Goal: Task Accomplishment & Management: Use online tool/utility

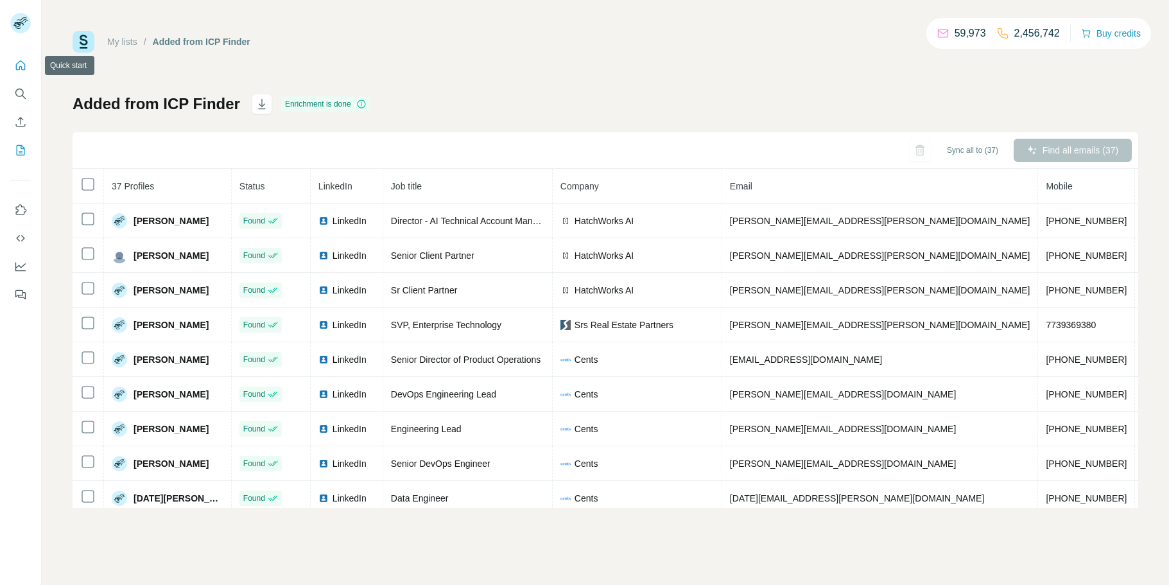
click at [16, 65] on icon "Quick start" at bounding box center [21, 65] width 10 height 10
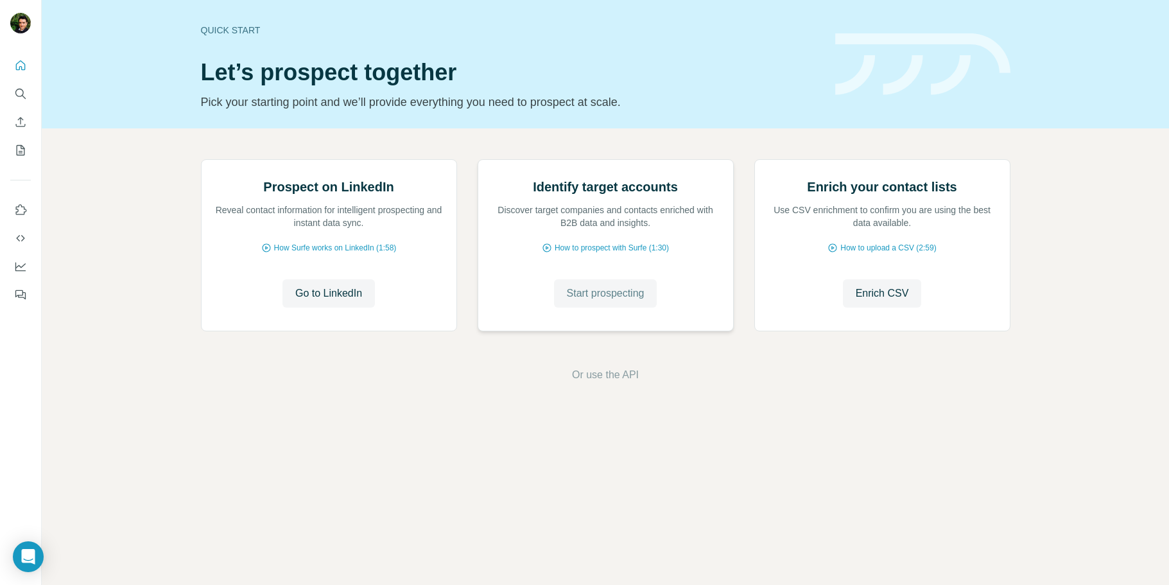
click at [598, 301] on span "Start prospecting" at bounding box center [606, 293] width 78 height 15
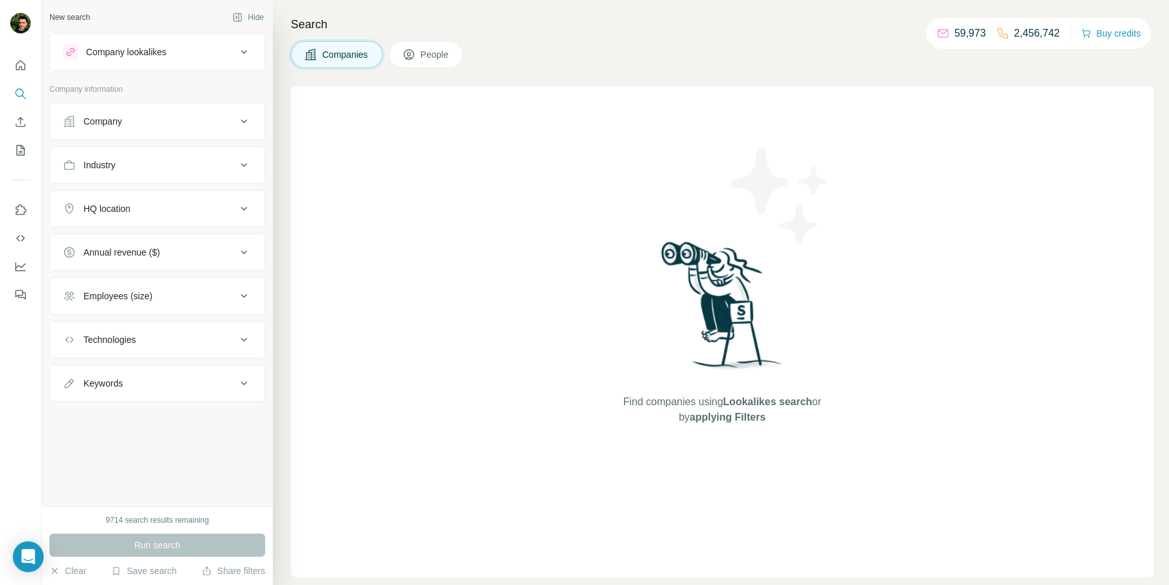
click at [162, 129] on button "Company" at bounding box center [157, 121] width 214 height 31
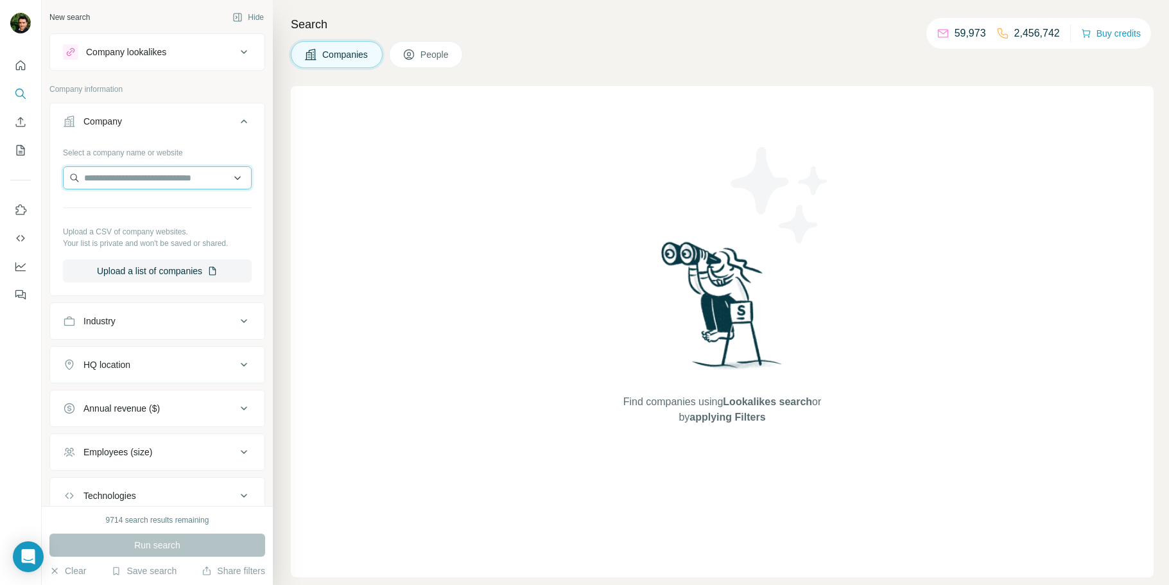
click at [140, 180] on input "text" at bounding box center [157, 177] width 189 height 23
paste input "**********"
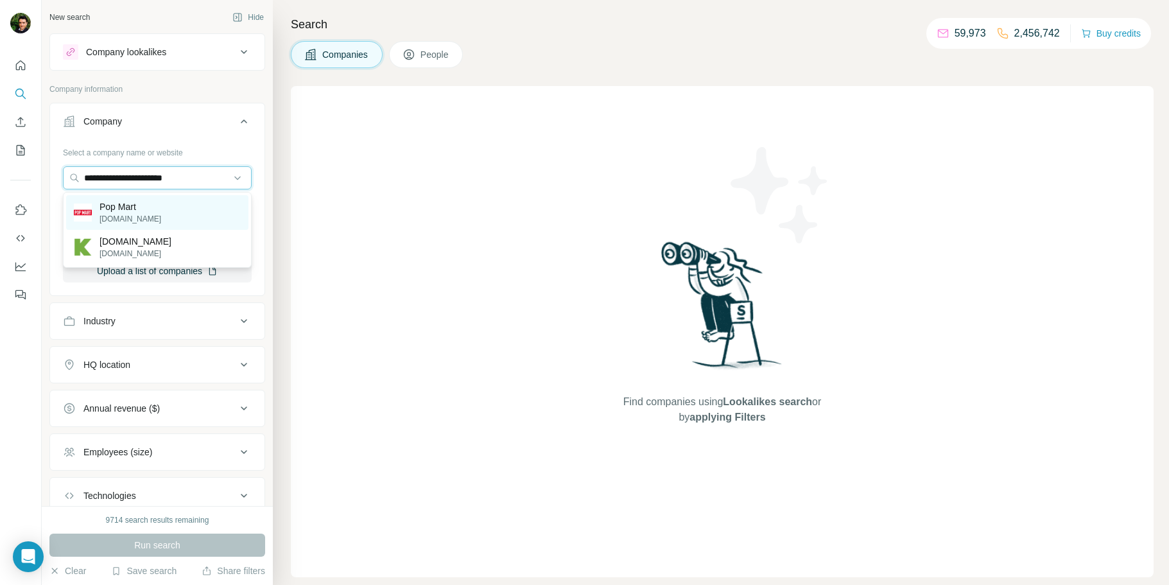
type input "**********"
click at [161, 208] on div "Pop Mart [DOMAIN_NAME]" at bounding box center [157, 212] width 182 height 35
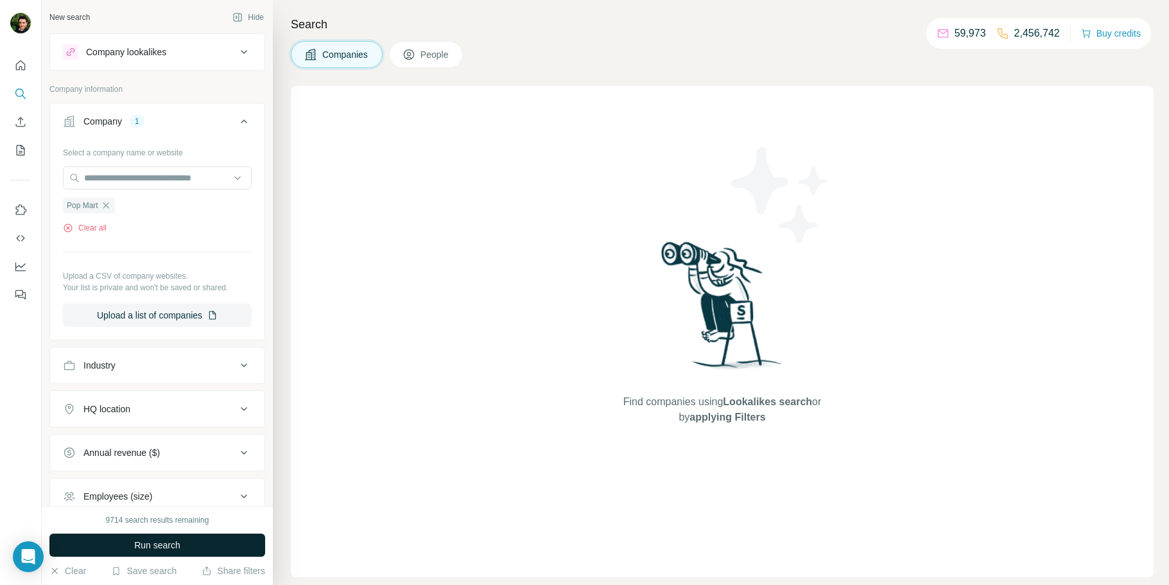
click at [161, 543] on span "Run search" at bounding box center [157, 545] width 46 height 13
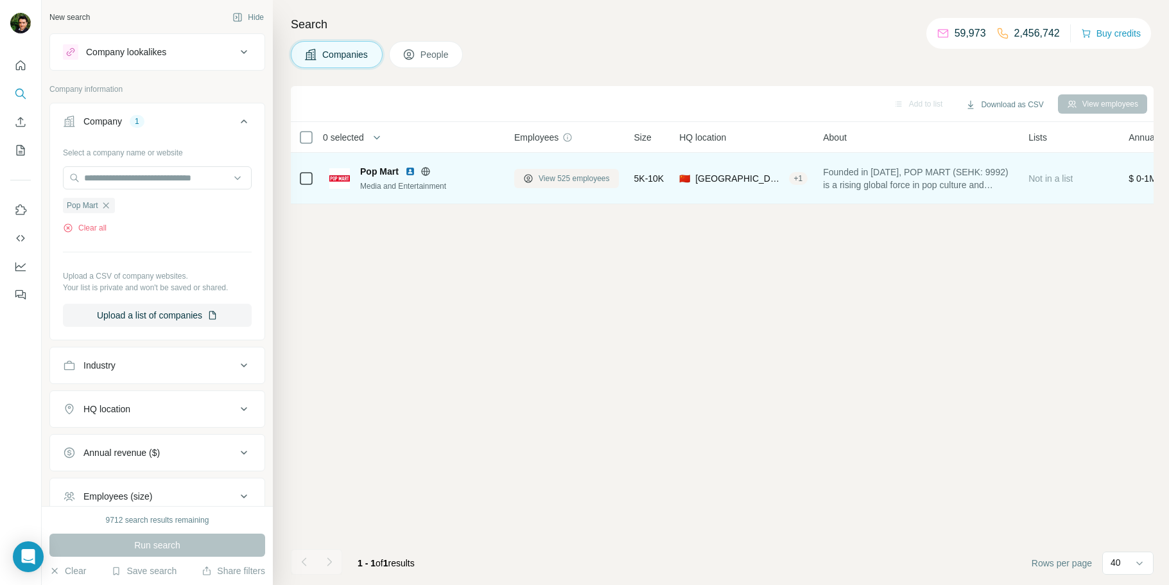
click at [561, 181] on span "View 525 employees" at bounding box center [574, 179] width 71 height 12
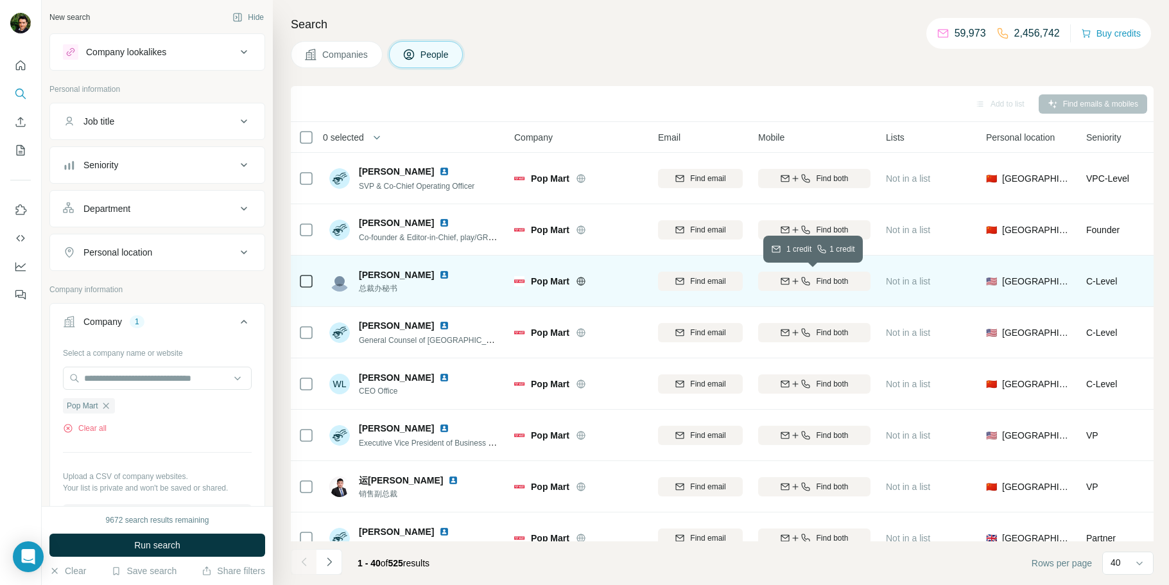
click at [828, 281] on span "Find both" at bounding box center [832, 281] width 32 height 12
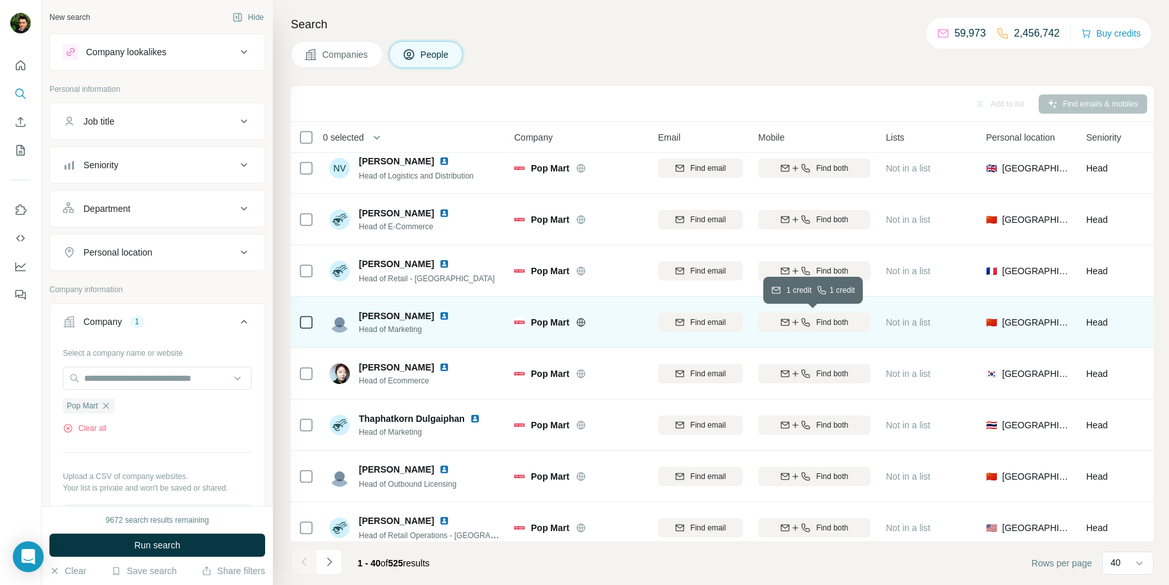
scroll to position [1666, 0]
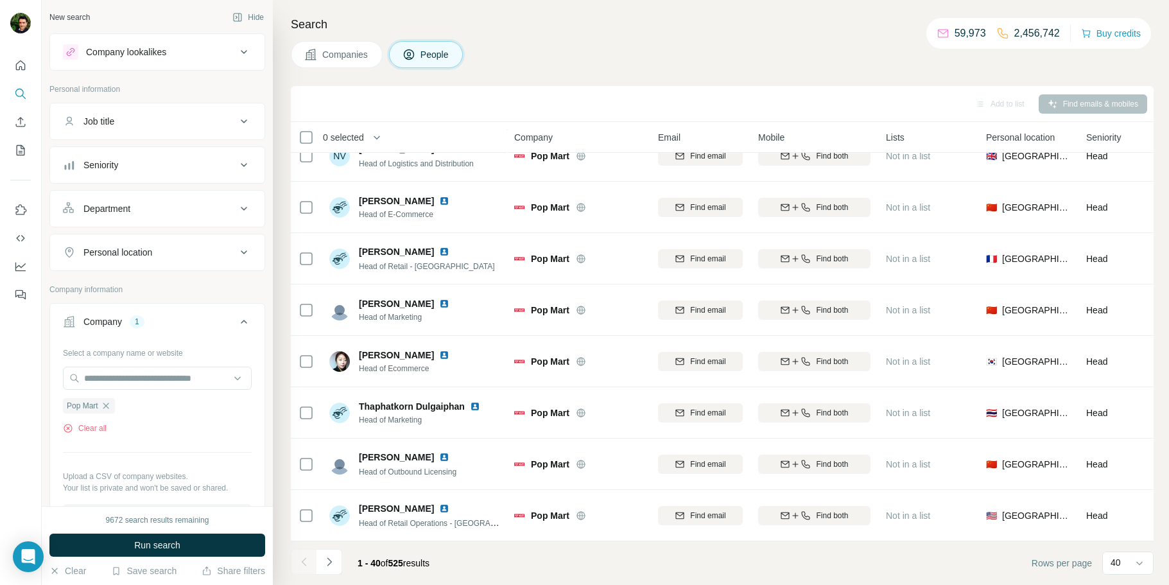
click at [162, 248] on div "Personal location" at bounding box center [149, 252] width 173 height 13
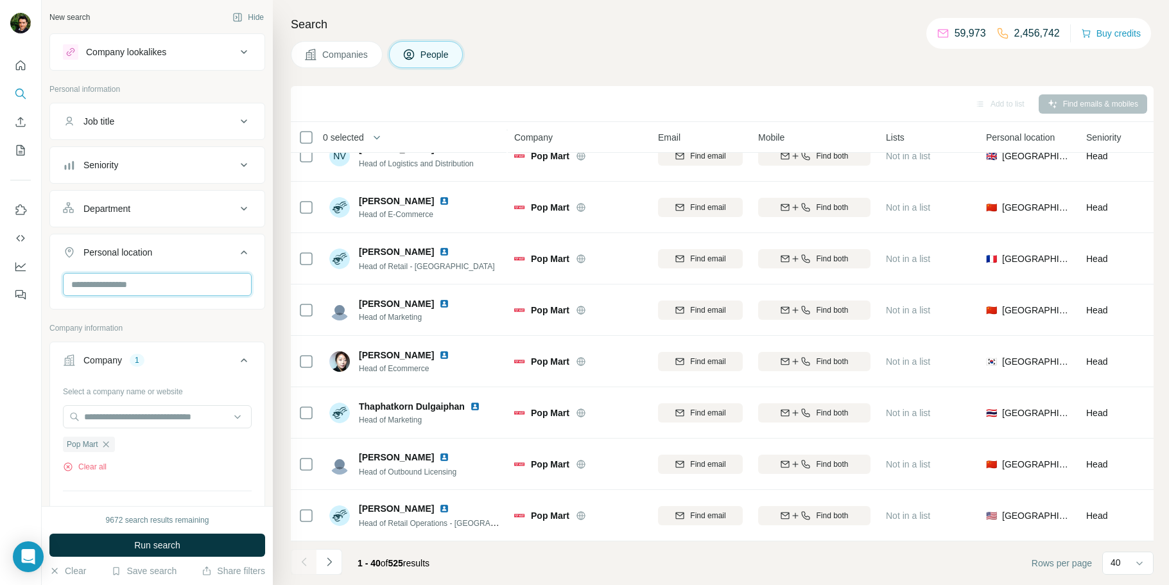
click at [125, 279] on input "text" at bounding box center [157, 284] width 189 height 23
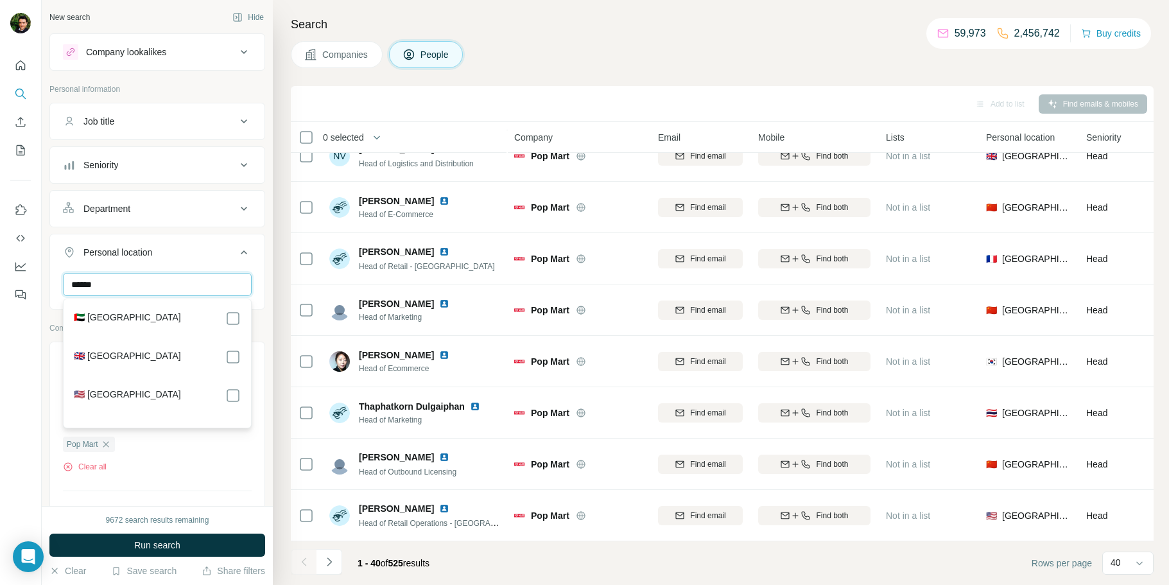
type input "******"
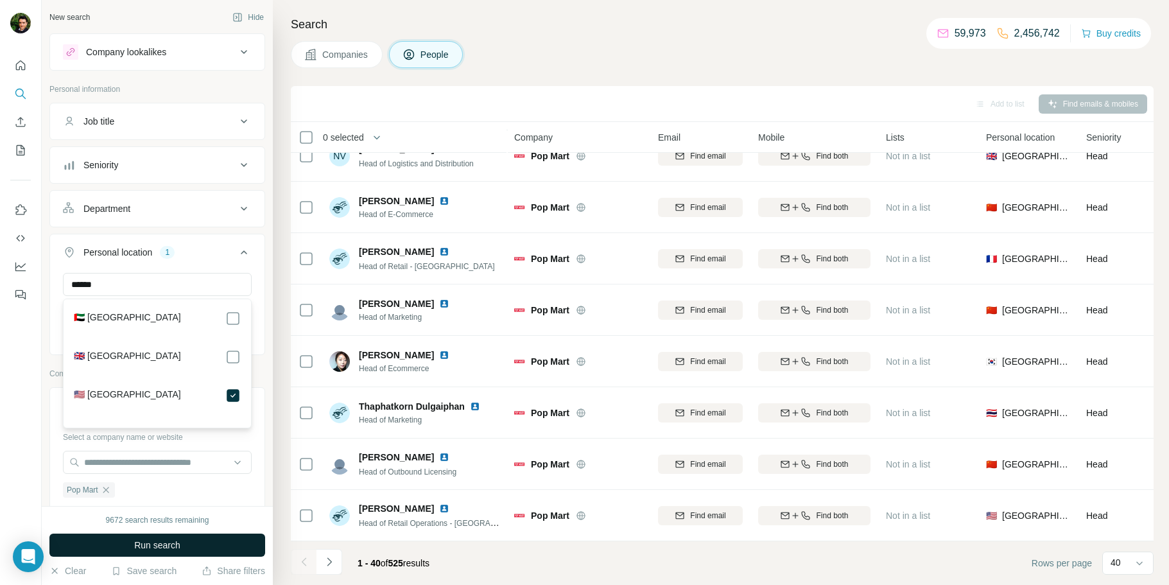
click at [157, 545] on span "Run search" at bounding box center [157, 545] width 46 height 13
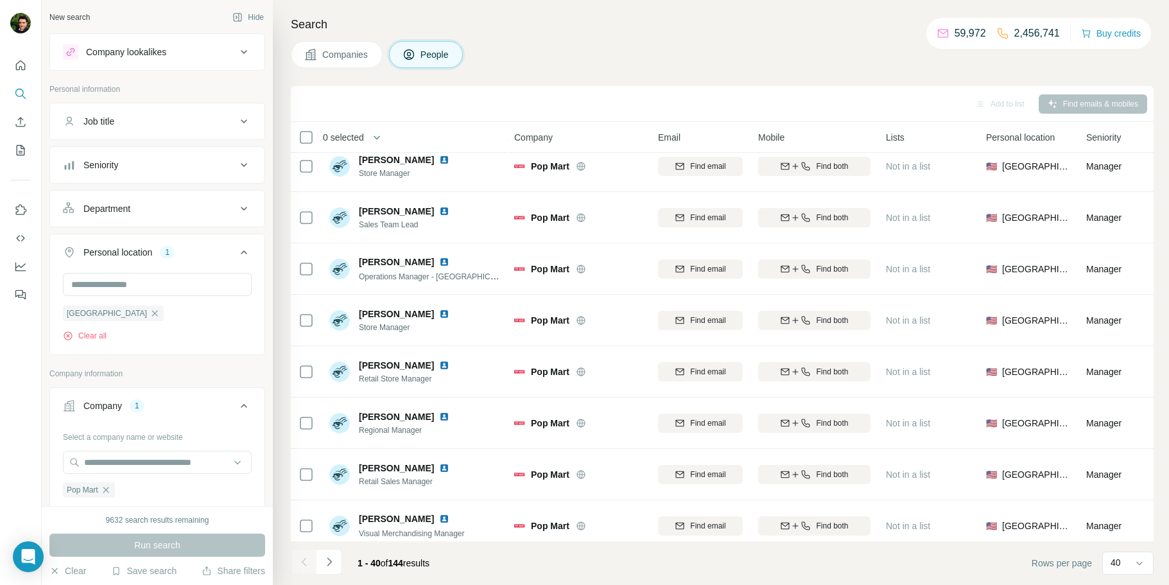
scroll to position [1019, 0]
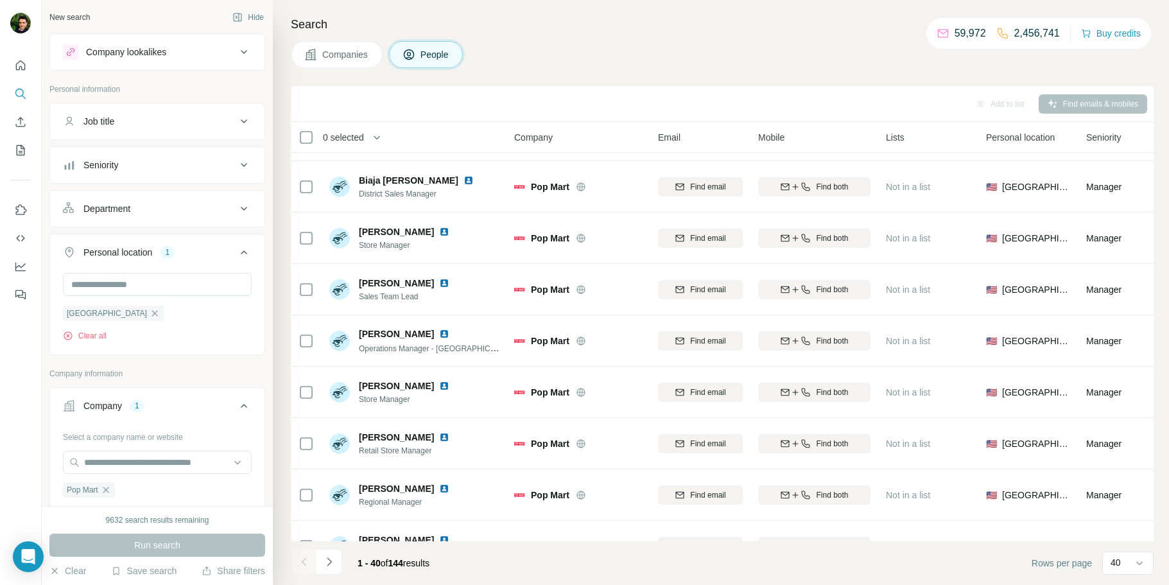
click at [361, 11] on div "Search Companies People Add to list Find emails & mobiles 0 selected People Com…" at bounding box center [721, 292] width 896 height 585
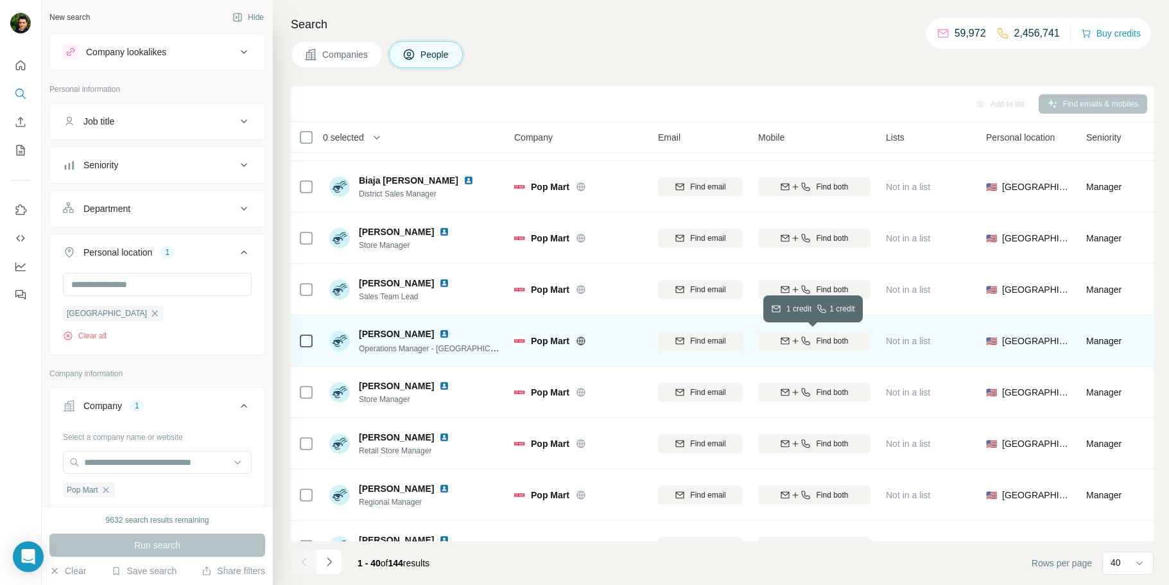
click at [847, 350] on button "Find both" at bounding box center [814, 340] width 112 height 19
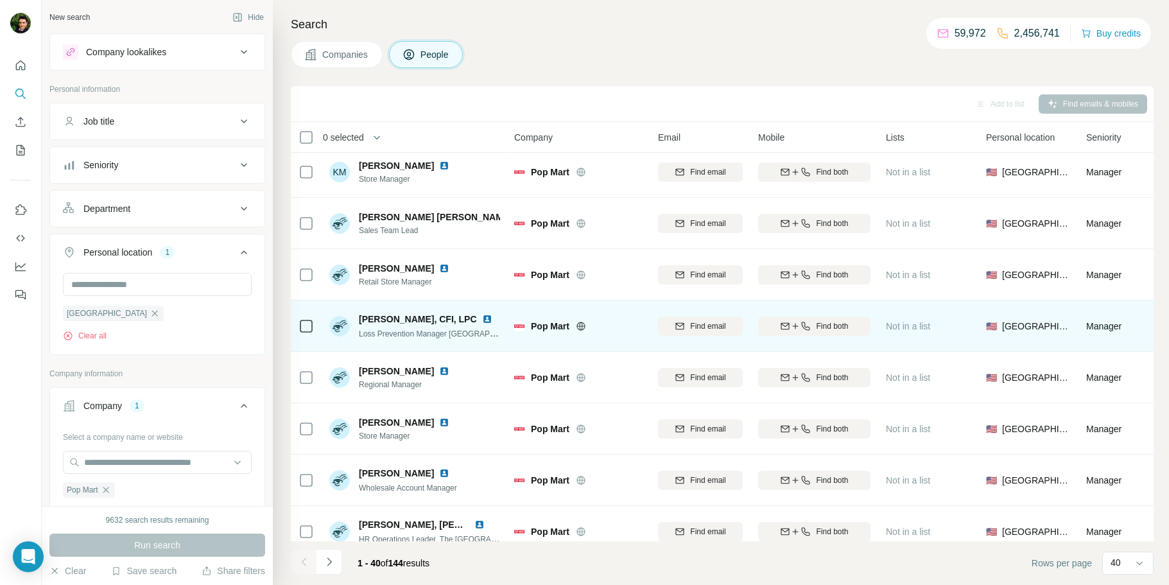
scroll to position [1666, 0]
